Goal: Transaction & Acquisition: Purchase product/service

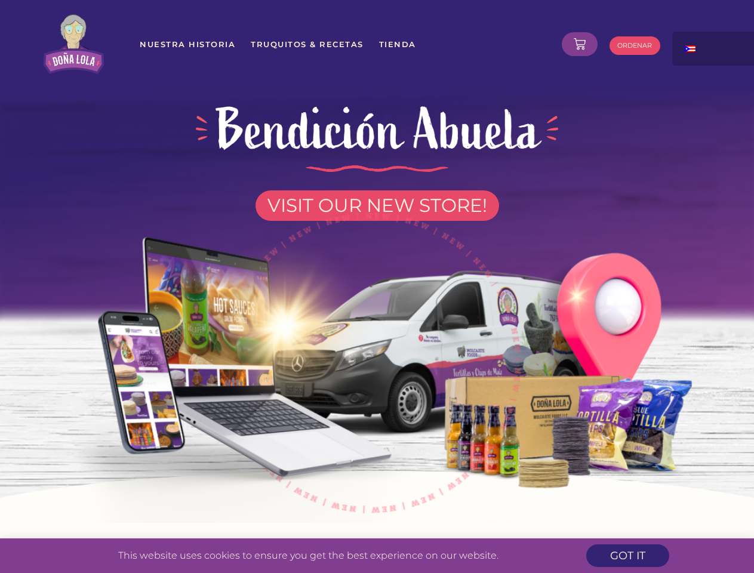
click at [377, 287] on img at bounding box center [377, 356] width 679 height 333
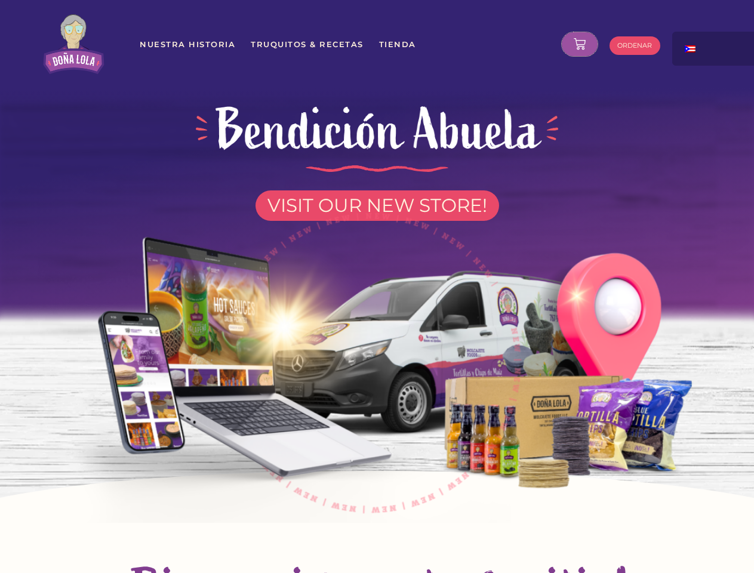
click at [580, 44] on icon at bounding box center [580, 44] width 12 height 12
click at [715, 48] on div at bounding box center [731, 44] width 119 height 25
